Goal: Task Accomplishment & Management: Manage account settings

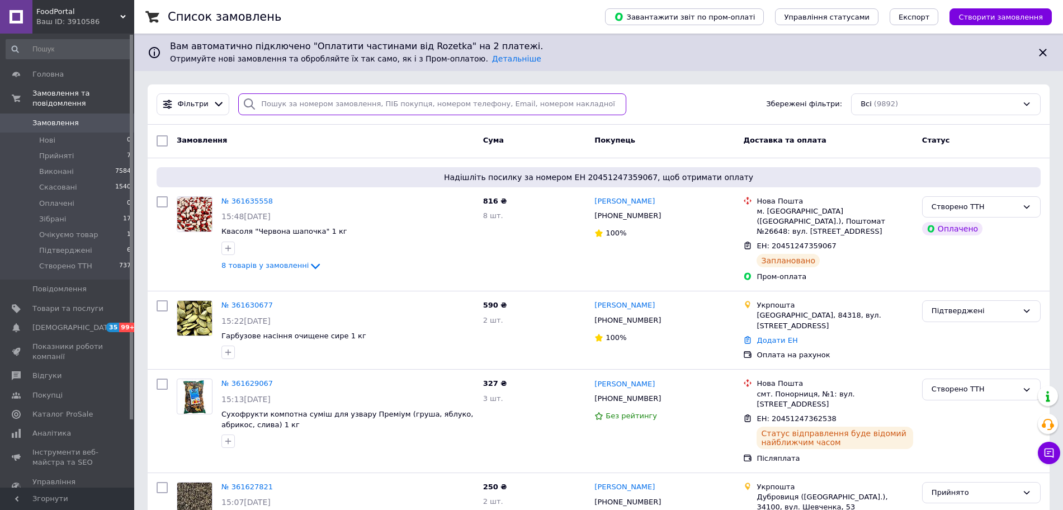
click at [342, 101] on input "search" at bounding box center [432, 104] width 388 height 22
paste input "361630677"
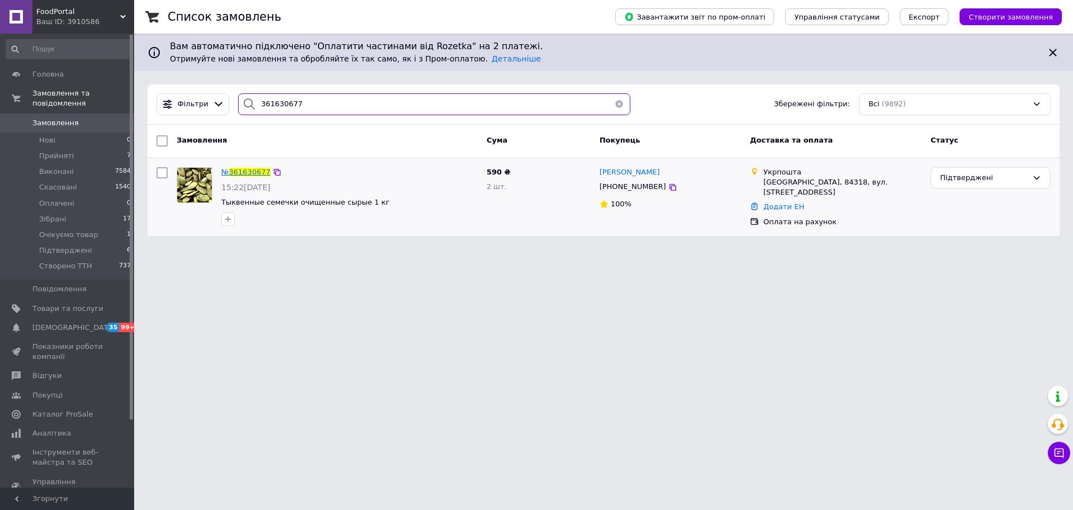
type input "361630677"
click at [248, 168] on span "361630677" at bounding box center [249, 172] width 41 height 8
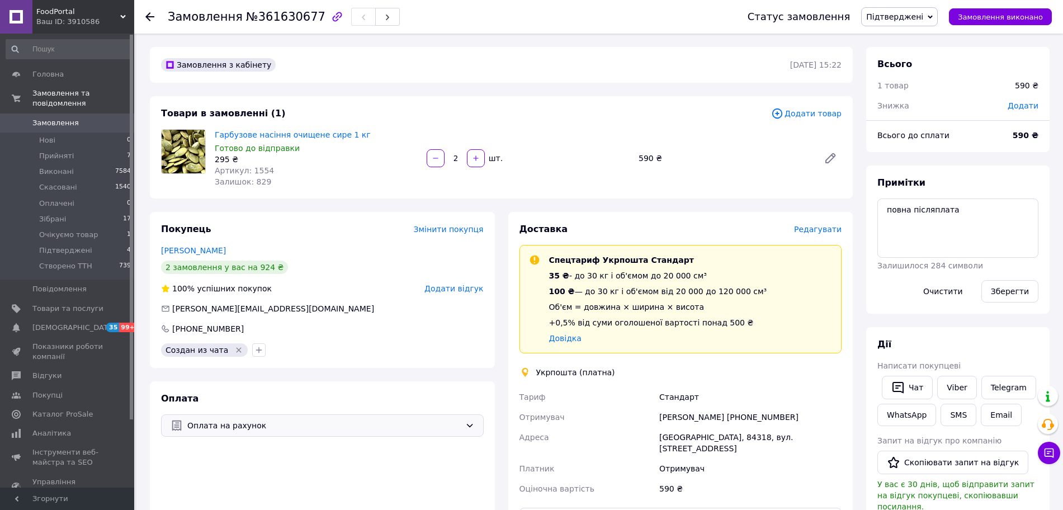
click at [456, 418] on div "Оплата на рахунок" at bounding box center [322, 425] width 323 height 22
click at [208, 492] on span "Післяплата" at bounding box center [330, 491] width 287 height 11
click at [760, 416] on div "Андрейчук Елена +380506749258" at bounding box center [750, 417] width 187 height 20
copy div "380506749258"
click at [760, 416] on div "Андрейчук Елена +380506749258" at bounding box center [750, 417] width 187 height 20
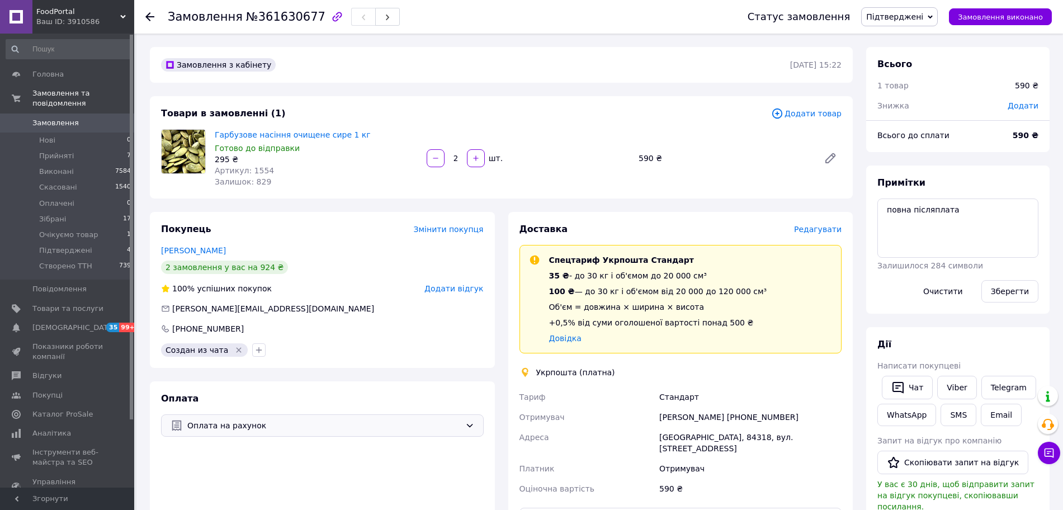
click at [671, 416] on div "Андрейчук Елена +380506749258" at bounding box center [750, 417] width 187 height 20
copy div "Андрейчук"
drag, startPoint x: 792, startPoint y: 410, endPoint x: 737, endPoint y: 415, distance: 55.0
click at [737, 415] on div "Андрейчук Елена +380506749258" at bounding box center [750, 417] width 187 height 20
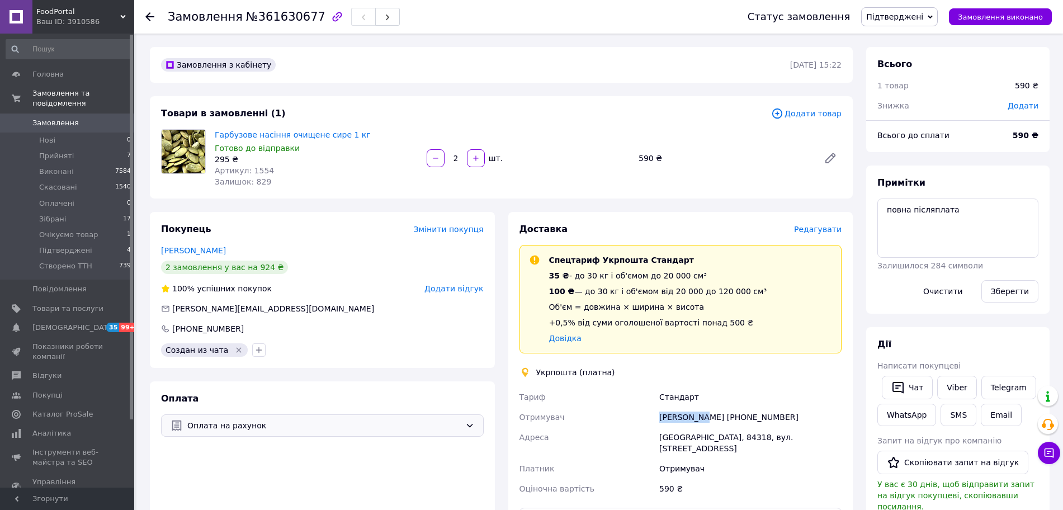
copy div "0506749258"
click at [714, 437] on div "[GEOGRAPHIC_DATA], 84318, вул. [STREET_ADDRESS]" at bounding box center [750, 442] width 187 height 31
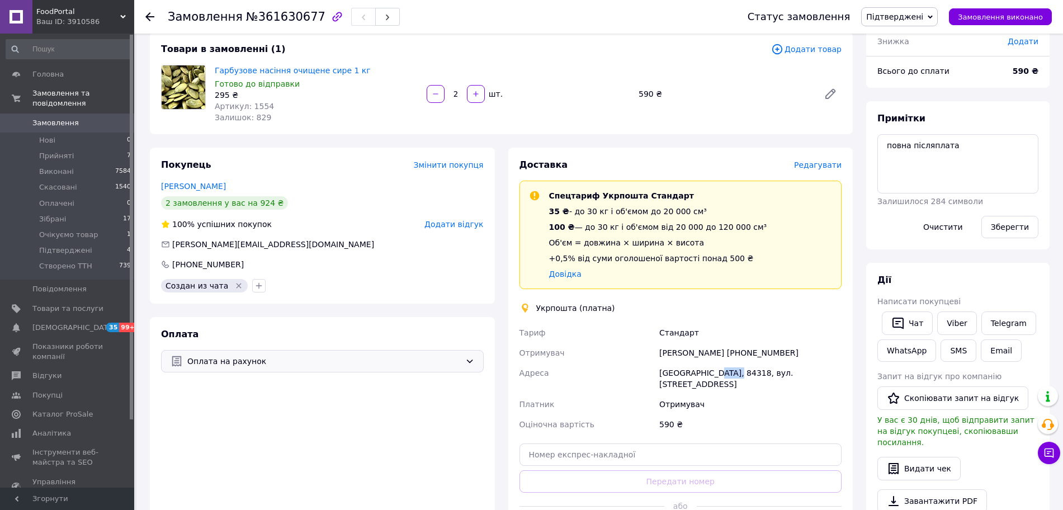
scroll to position [70, 0]
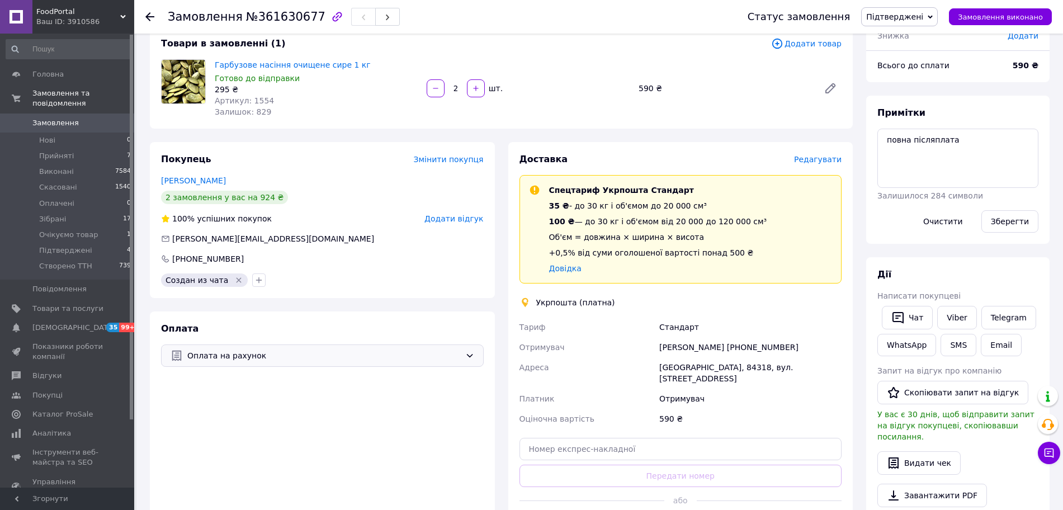
click at [1008, 72] on div "Всього до сплати 590 ₴" at bounding box center [957, 65] width 174 height 25
click at [1023, 65] on b "590 ₴" at bounding box center [1025, 65] width 26 height 9
copy b "590"
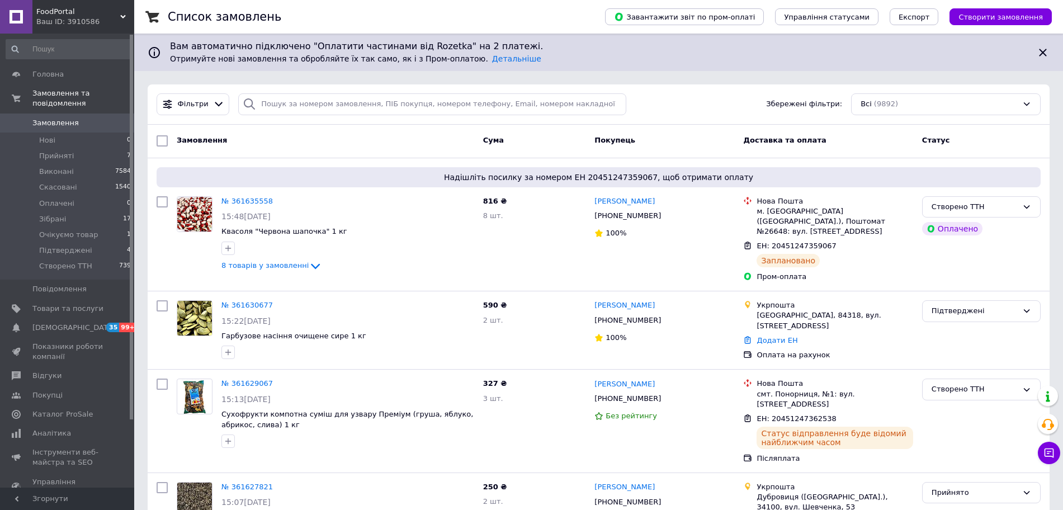
drag, startPoint x: 328, startPoint y: 117, endPoint x: 328, endPoint y: 111, distance: 6.1
click at [328, 116] on div "Фільтри Збережені фільтри: Всі (9892)" at bounding box center [599, 104] width 902 height 40
click at [327, 110] on input "search" at bounding box center [432, 104] width 388 height 22
paste input "361563678"
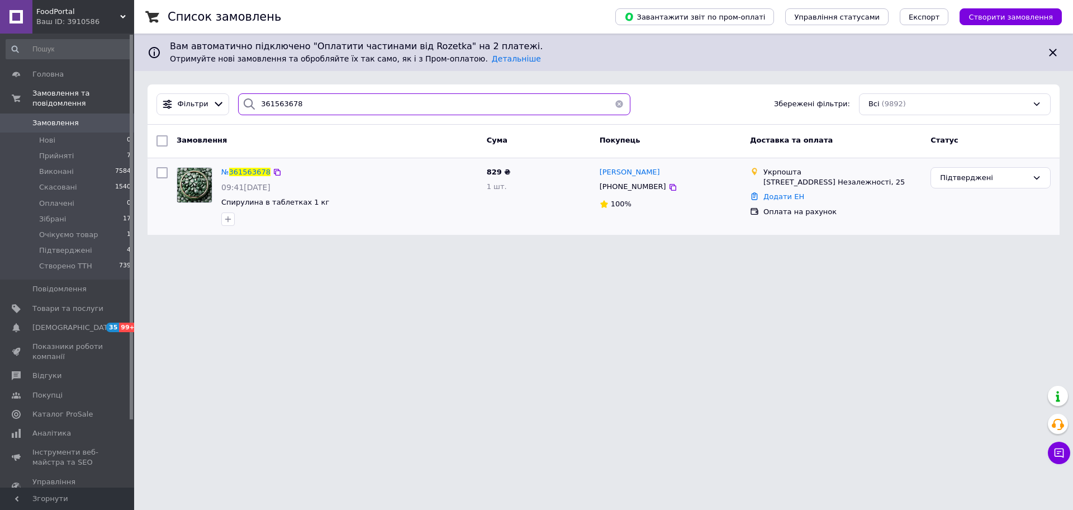
type input "361563678"
click at [243, 178] on div "№ 361563678" at bounding box center [245, 172] width 51 height 13
click at [241, 170] on span "361563678" at bounding box center [249, 172] width 41 height 8
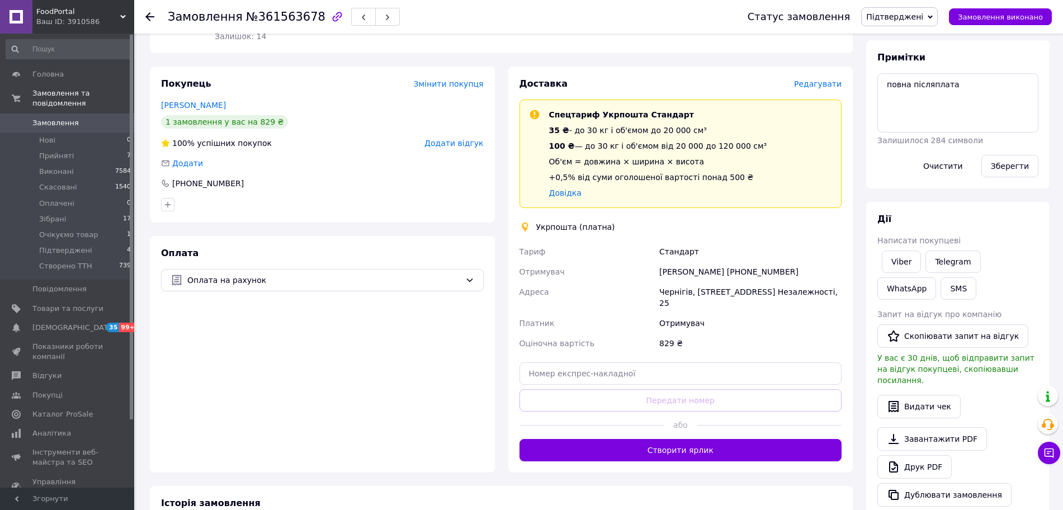
scroll to position [140, 0]
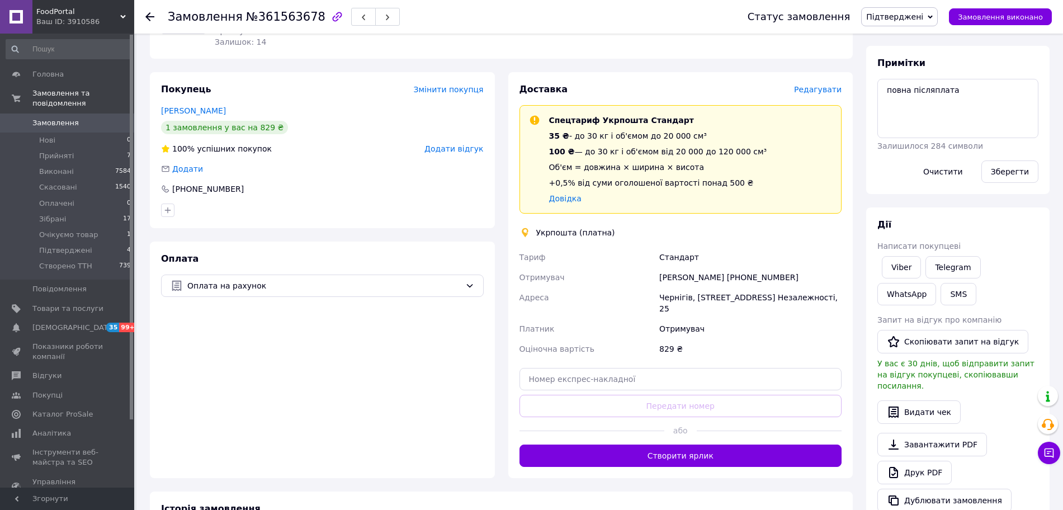
click at [709, 278] on div "[PERSON_NAME] [PHONE_NUMBER]" at bounding box center [750, 277] width 187 height 20
copy div "[PERSON_NAME]"
copy div "0933041995"
drag, startPoint x: 788, startPoint y: 279, endPoint x: 739, endPoint y: 279, distance: 49.2
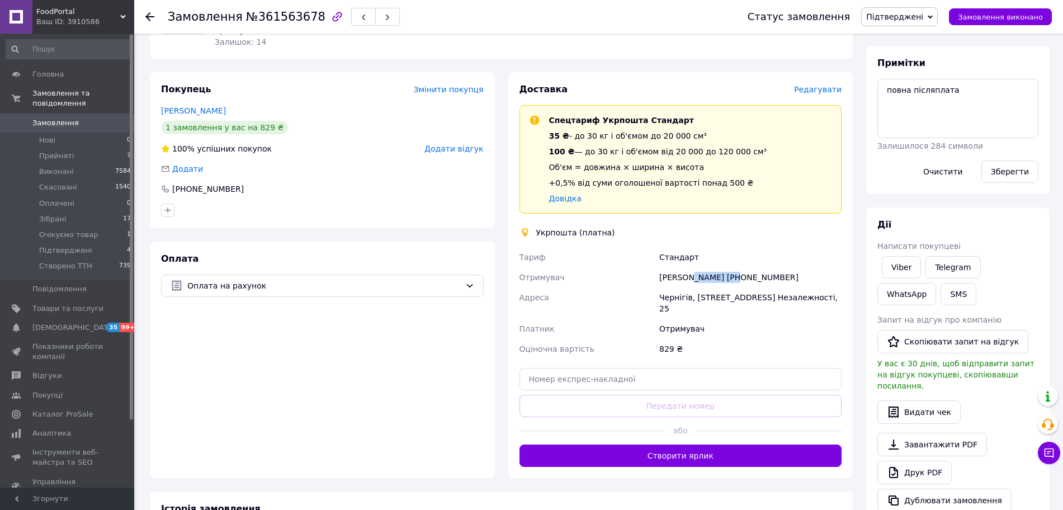
click at [739, 279] on div "[PERSON_NAME] [PHONE_NUMBER]" at bounding box center [750, 277] width 187 height 20
click at [704, 300] on div "Чернігів, [STREET_ADDRESS] Незалежності, 25" at bounding box center [750, 302] width 187 height 31
copy div "14003"
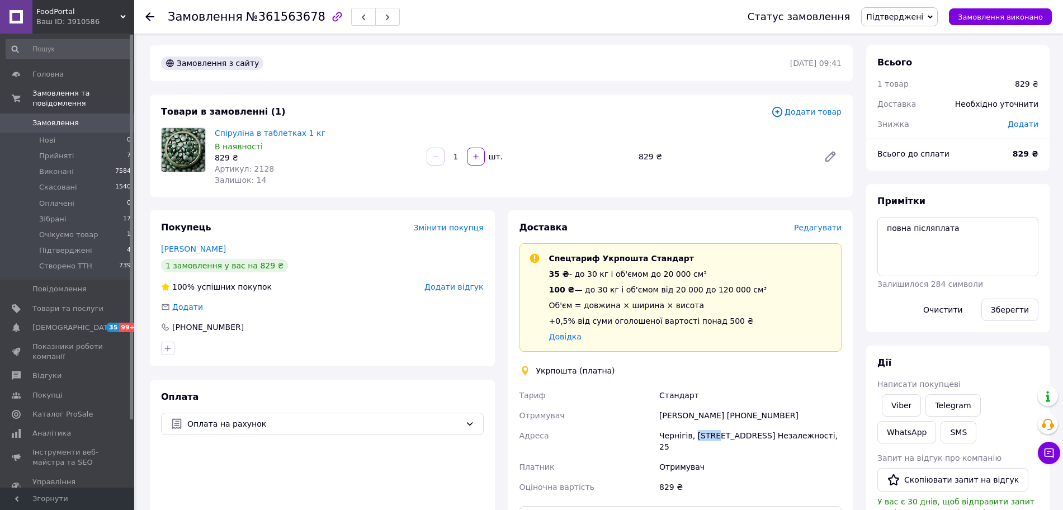
scroll to position [0, 0]
click at [1021, 154] on b "829 ₴" at bounding box center [1025, 155] width 26 height 9
copy b "829"
click at [102, 243] on li "Підтверджені 4" at bounding box center [69, 251] width 138 height 16
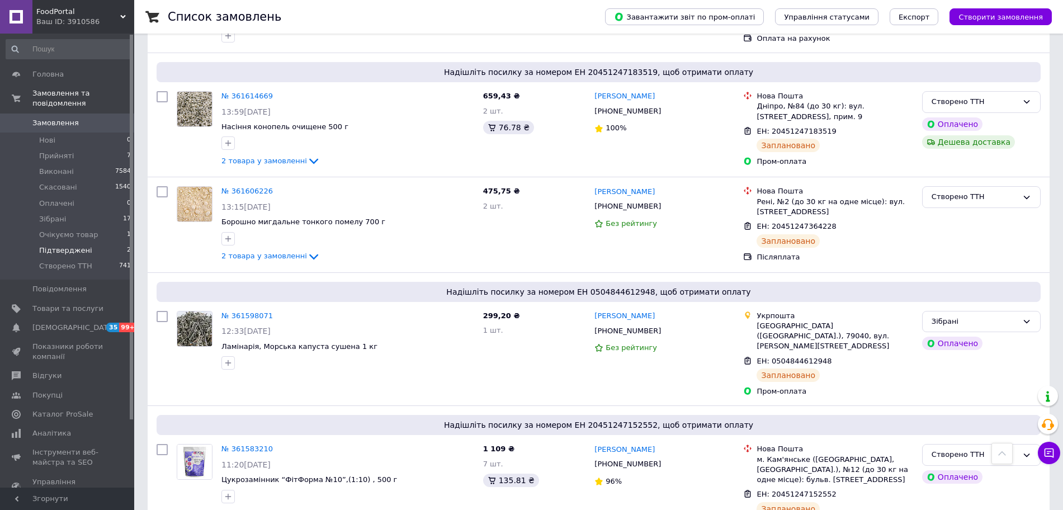
click at [117, 243] on li "Підтверджені 2" at bounding box center [69, 251] width 138 height 16
